Goal: Task Accomplishment & Management: Manage account settings

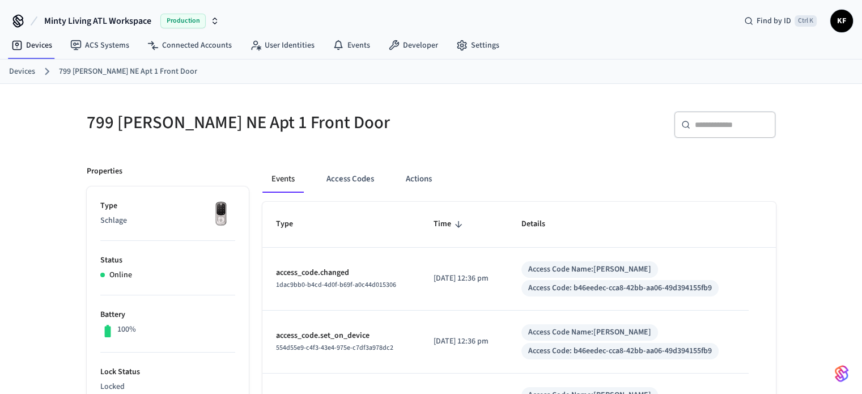
click at [32, 76] on link "Devices" at bounding box center [22, 72] width 26 height 12
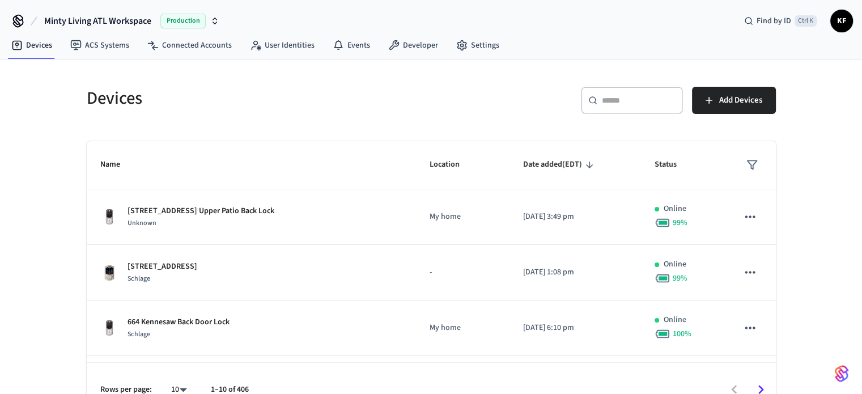
click at [603, 108] on div "​ ​" at bounding box center [632, 100] width 102 height 27
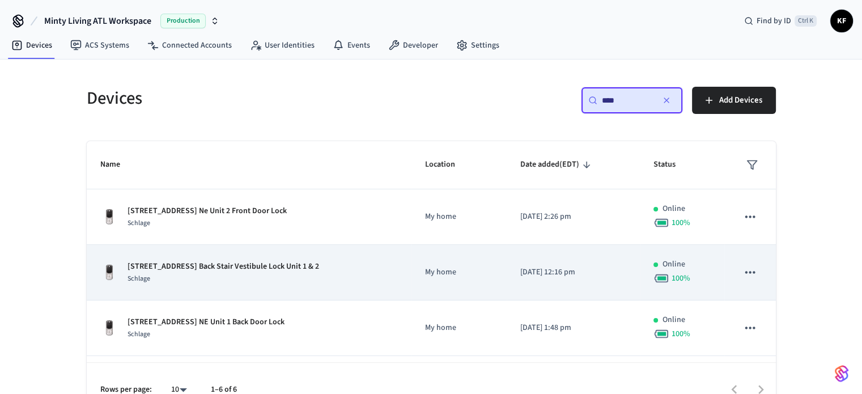
type input "****"
click at [251, 274] on div "Schlage" at bounding box center [222, 278] width 191 height 12
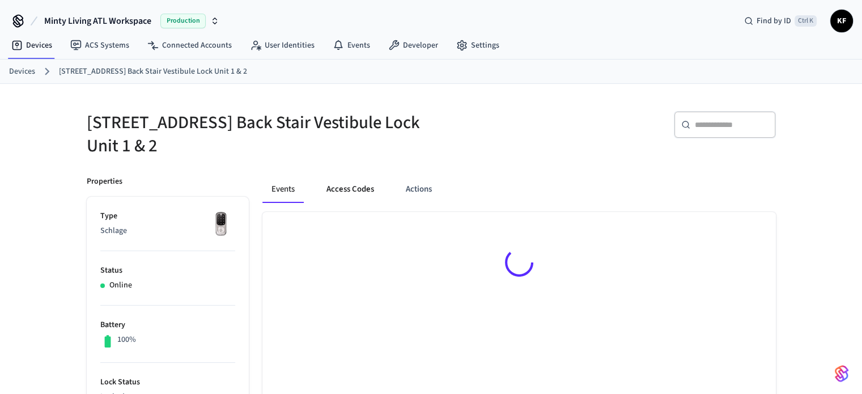
click at [353, 188] on button "Access Codes" at bounding box center [350, 189] width 66 height 27
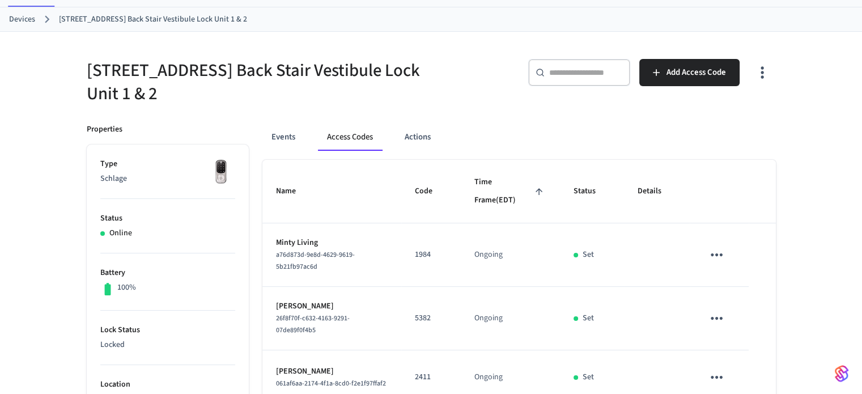
scroll to position [16, 0]
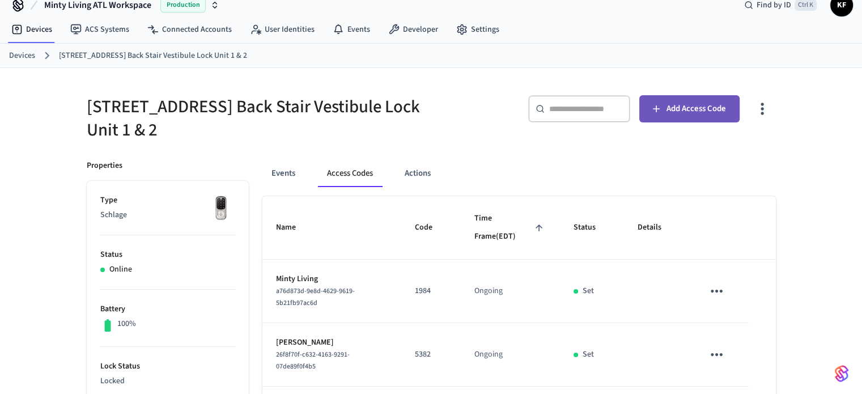
click at [667, 110] on span "Add Access Code" at bounding box center [695, 108] width 59 height 15
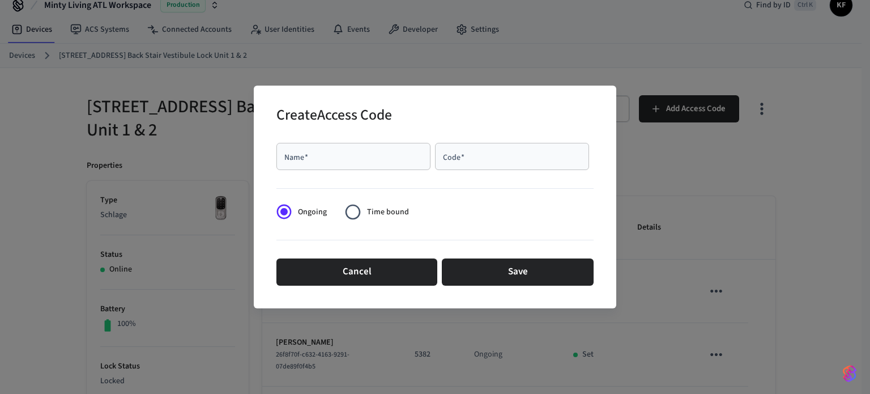
drag, startPoint x: 304, startPoint y: 146, endPoint x: 295, endPoint y: 163, distance: 19.0
click at [295, 163] on div "Name   *" at bounding box center [353, 156] width 154 height 27
drag, startPoint x: 295, startPoint y: 163, endPoint x: 284, endPoint y: 150, distance: 16.9
click at [284, 150] on div "Name   *" at bounding box center [353, 156] width 154 height 27
drag, startPoint x: 284, startPoint y: 150, endPoint x: 321, endPoint y: 160, distance: 38.9
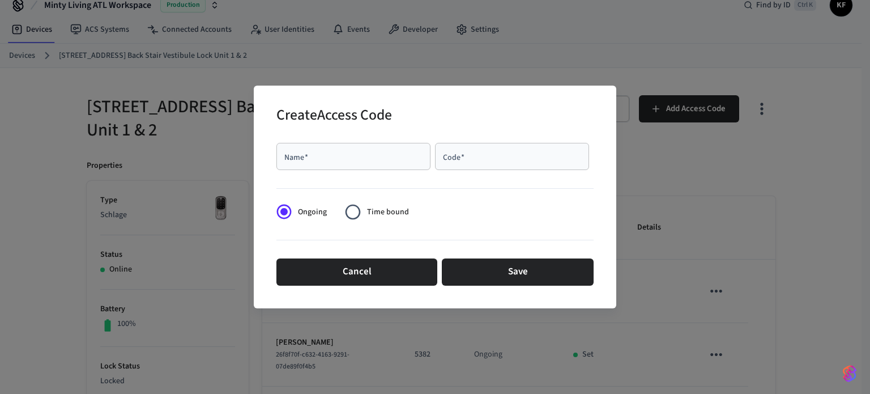
click at [321, 160] on div "Name   *" at bounding box center [353, 156] width 154 height 27
paste input "**********"
type input "**********"
click at [489, 163] on div "Code   *" at bounding box center [512, 156] width 154 height 27
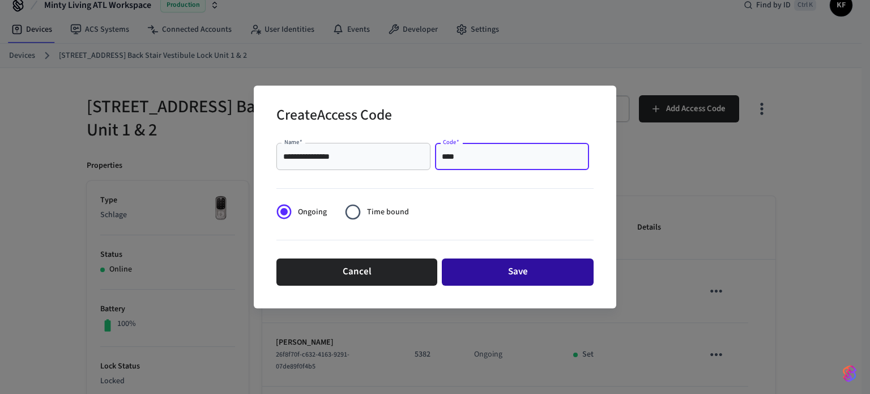
type input "****"
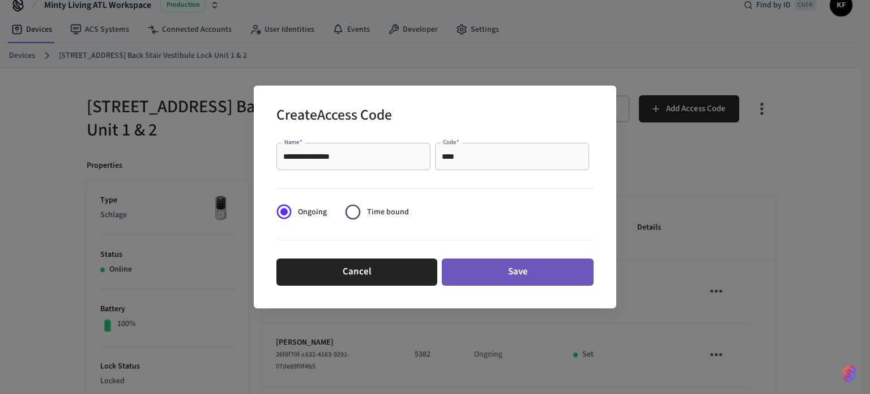
click at [509, 265] on button "Save" at bounding box center [518, 271] width 152 height 27
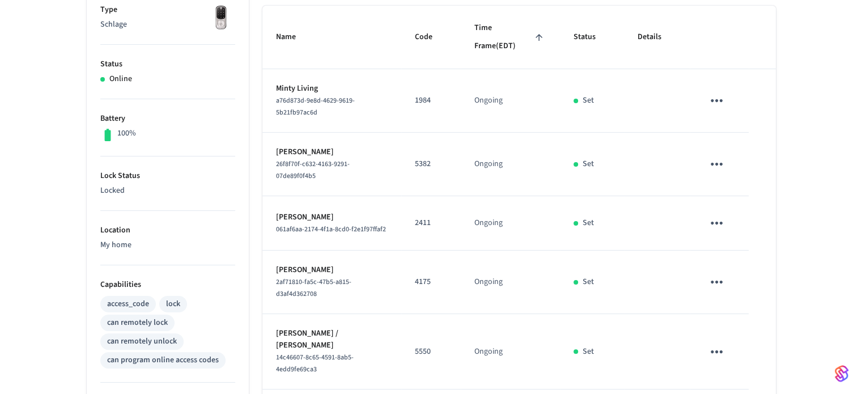
scroll to position [208, 0]
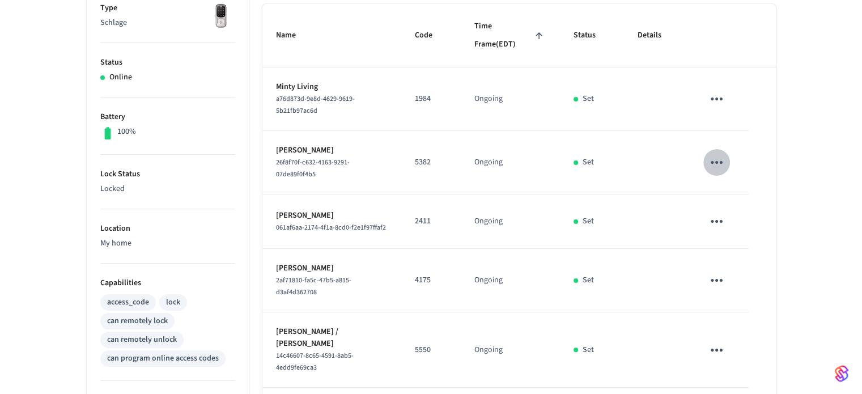
click at [718, 156] on icon "sticky table" at bounding box center [716, 162] width 18 height 18
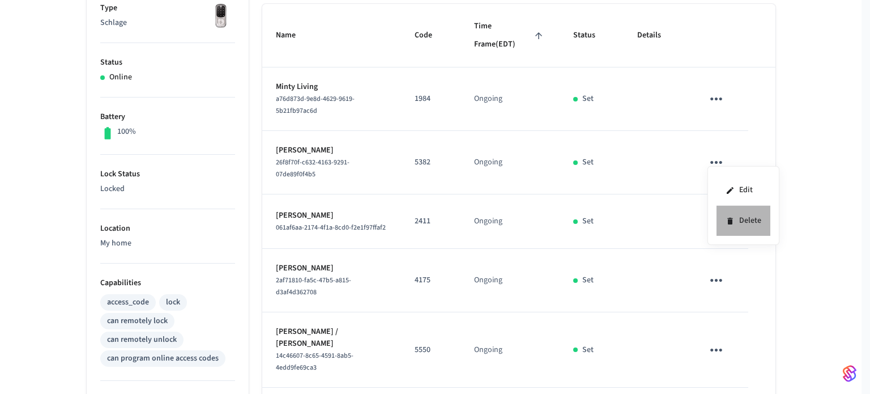
click at [745, 214] on li "Delete" at bounding box center [744, 221] width 54 height 30
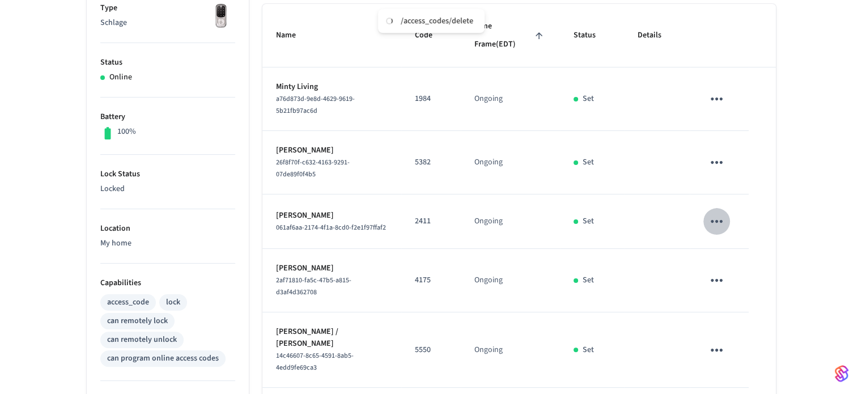
click at [723, 212] on icon "sticky table" at bounding box center [716, 221] width 18 height 18
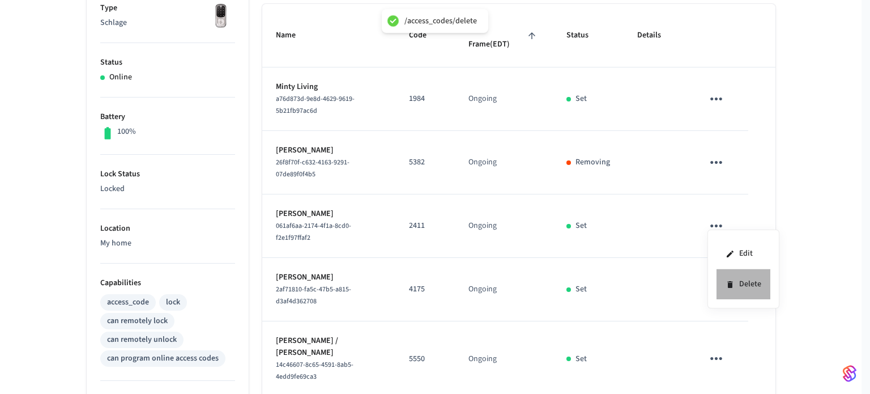
click at [758, 287] on li "Delete" at bounding box center [744, 284] width 54 height 30
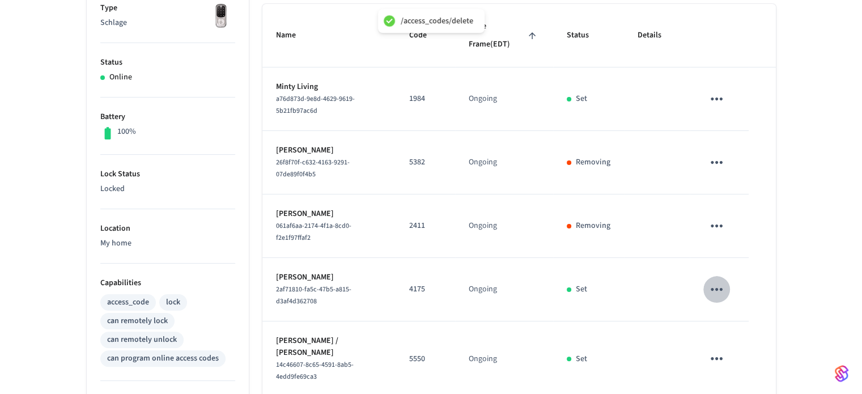
click at [723, 281] on icon "sticky table" at bounding box center [716, 289] width 18 height 18
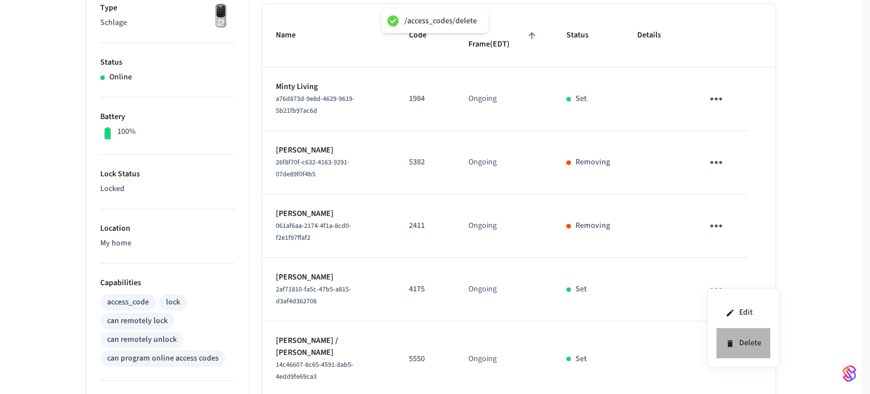
click at [751, 339] on li "Delete" at bounding box center [744, 343] width 54 height 30
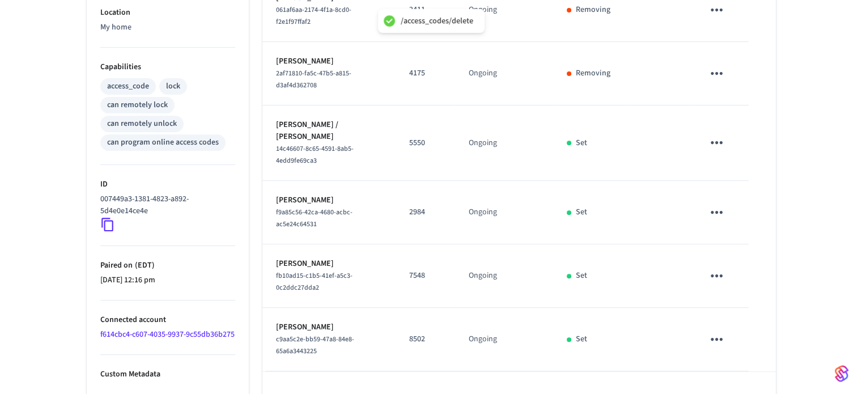
scroll to position [427, 0]
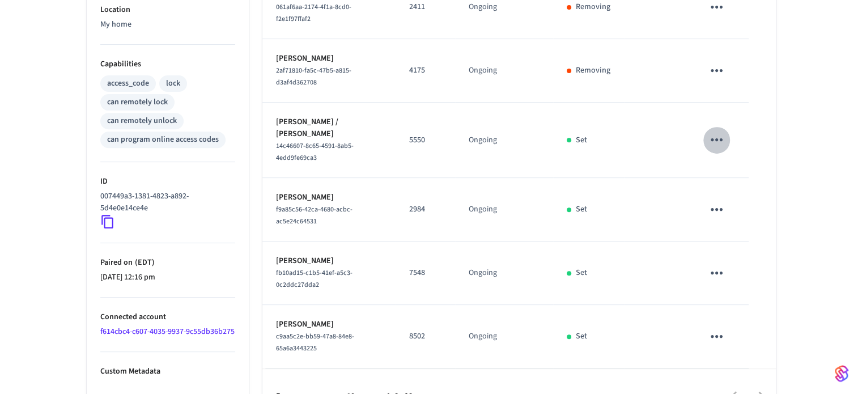
click at [714, 131] on icon "sticky table" at bounding box center [716, 140] width 18 height 18
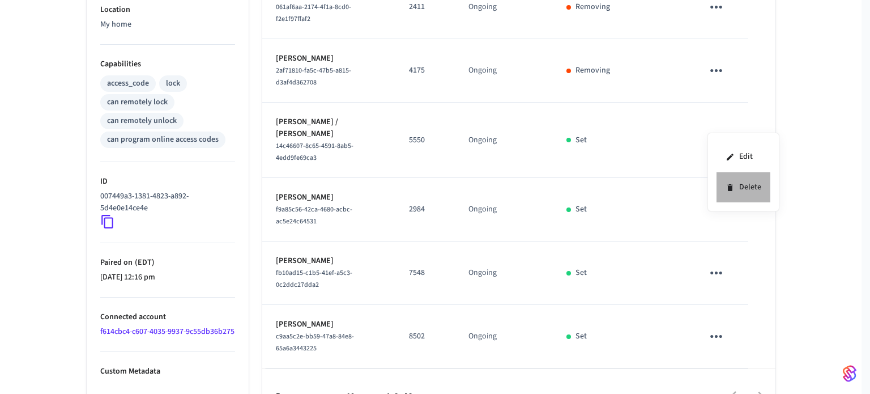
click at [742, 185] on li "Delete" at bounding box center [744, 187] width 54 height 30
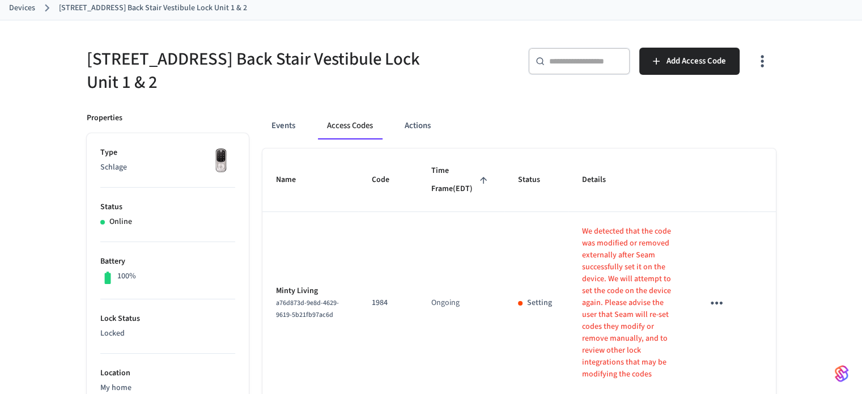
scroll to position [45, 0]
